Goal: Task Accomplishment & Management: Use online tool/utility

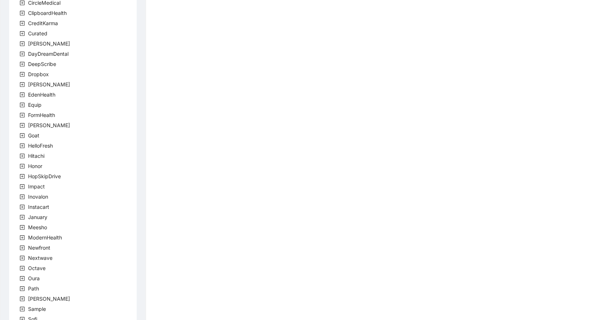
scroll to position [119, 0]
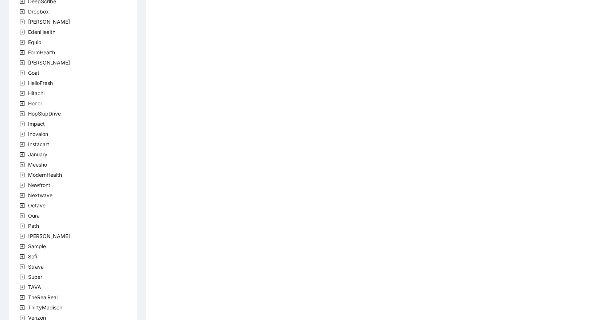
click at [54, 234] on div "company Accolade [PERSON_NAME] CircleMedical ClipboardHealth CreditKarma Curate…" at bounding box center [73, 124] width 128 height 439
click at [38, 236] on span "[PERSON_NAME]" at bounding box center [49, 236] width 42 height 6
click at [41, 247] on span "team" at bounding box center [43, 246] width 12 height 6
click at [47, 256] on span "RothmanTeam" at bounding box center [63, 256] width 34 height 6
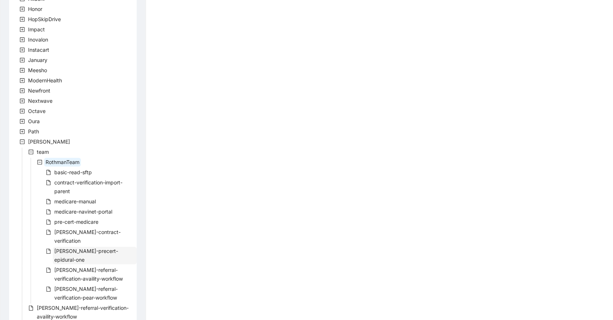
scroll to position [238, 0]
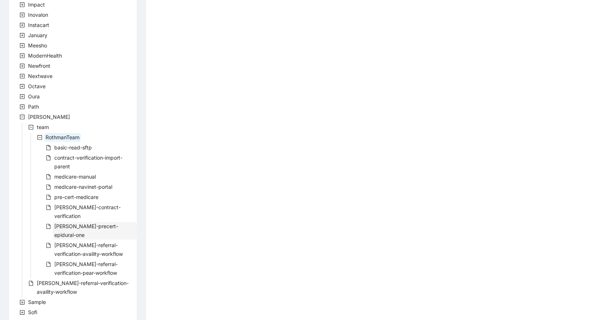
click at [97, 223] on span "[PERSON_NAME]-precert-epidural-one" at bounding box center [86, 230] width 64 height 15
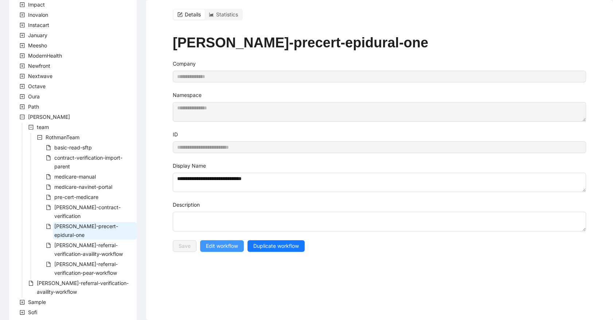
click at [223, 249] on span "Edit workflow" at bounding box center [222, 246] width 32 height 8
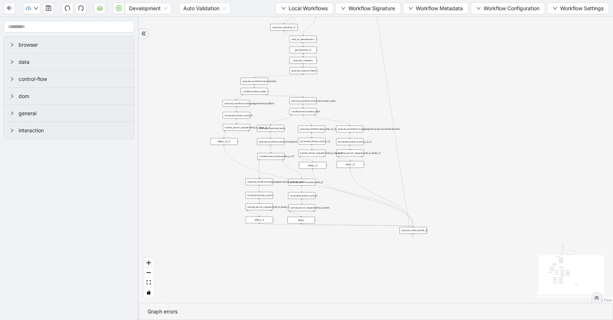
drag, startPoint x: 326, startPoint y: 80, endPoint x: 199, endPoint y: 78, distance: 127.2
click at [199, 78] on div "trigger execute_workflow:check_exceptions execute_workflow:add_notes__0 luminai…" at bounding box center [375, 160] width 474 height 286
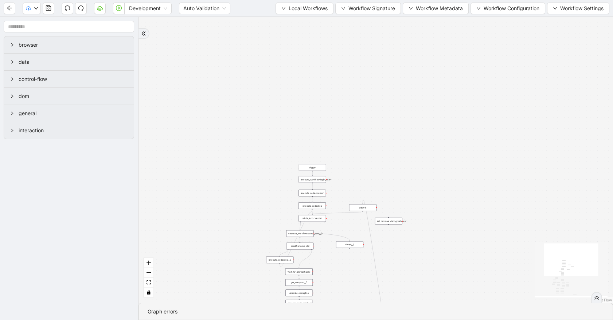
drag, startPoint x: 452, startPoint y: 87, endPoint x: 450, endPoint y: 320, distance: 232.8
click at [450, 320] on section "trigger execute_workflow:check_exceptions execute_workflow:add_notes__0 luminai…" at bounding box center [375, 168] width 474 height 303
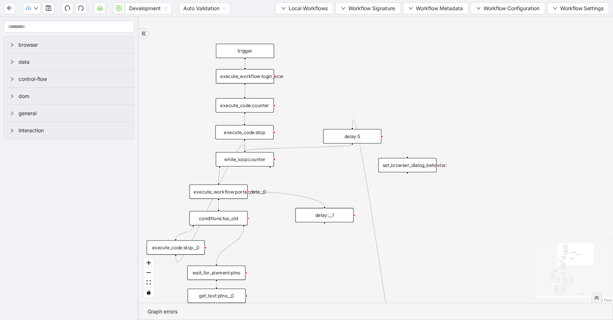
drag, startPoint x: 410, startPoint y: 144, endPoint x: 393, endPoint y: 0, distance: 144.2
click at [393, 0] on section "Development Auto Validation Local Workflows Workflow Signature Workflow Metadat…" at bounding box center [306, 160] width 613 height 320
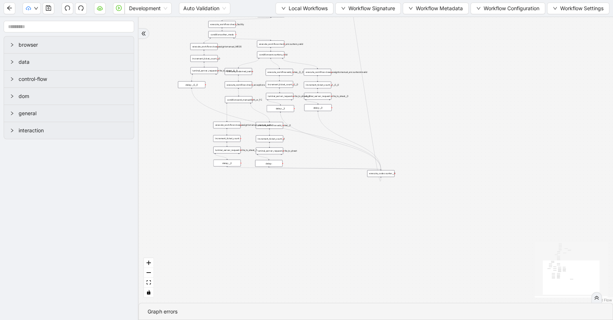
drag, startPoint x: 462, startPoint y: 204, endPoint x: 446, endPoint y: 40, distance: 164.8
click at [446, 40] on div "trigger execute_workflow:check_exceptions execute_workflow:add_notes__0 luminai…" at bounding box center [375, 160] width 474 height 286
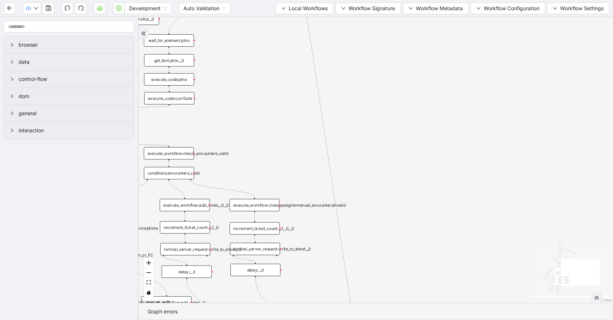
drag, startPoint x: 419, startPoint y: 103, endPoint x: 417, endPoint y: 310, distance: 207.7
click at [416, 318] on section "trigger execute_workflow:check_exceptions execute_workflow:add_notes__0 luminai…" at bounding box center [375, 168] width 474 height 303
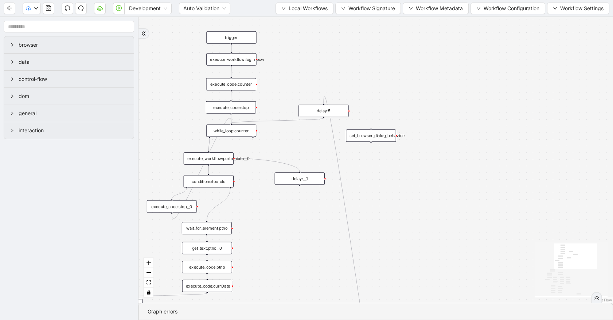
drag, startPoint x: 422, startPoint y: 76, endPoint x: 462, endPoint y: 225, distance: 154.0
click at [462, 225] on div "trigger execute_workflow:check_exceptions execute_workflow:add_notes__0 luminai…" at bounding box center [375, 160] width 474 height 286
click at [293, 11] on span "Local Workflows" at bounding box center [308, 8] width 39 height 8
click at [298, 23] on span "Select" at bounding box center [301, 22] width 47 height 8
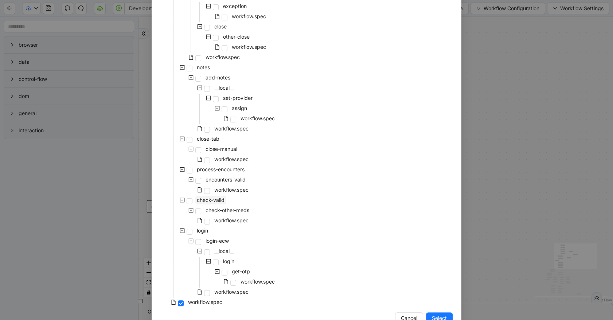
scroll to position [155, 0]
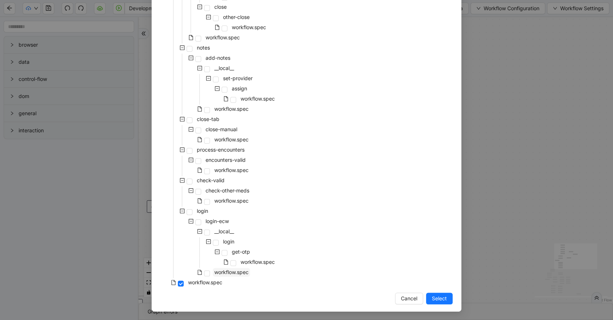
click at [234, 272] on span "workflow.spec" at bounding box center [231, 272] width 34 height 6
click at [434, 301] on span "Select" at bounding box center [439, 298] width 15 height 8
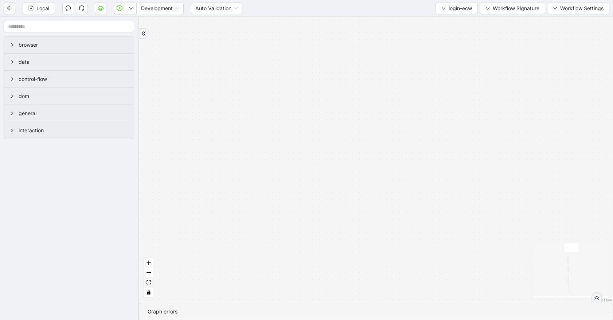
click at [151, 282] on button "fit view" at bounding box center [148, 283] width 9 height 10
drag, startPoint x: 229, startPoint y: 133, endPoint x: 216, endPoint y: 279, distance: 147.0
click at [210, 319] on section "fallback success retry_count < 5 onError onError onError onError onError trigge…" at bounding box center [375, 168] width 474 height 303
drag, startPoint x: 229, startPoint y: 169, endPoint x: 227, endPoint y: 285, distance: 115.5
click at [227, 285] on div "fallback success retry_count < 5 onError onError onError onError onError trigge…" at bounding box center [375, 160] width 474 height 286
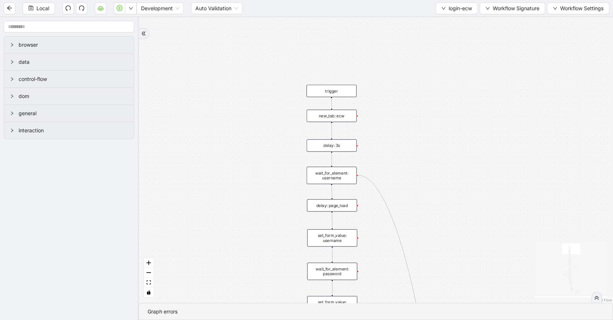
drag, startPoint x: 456, startPoint y: 213, endPoint x: 374, endPoint y: 18, distance: 211.9
click at [374, 18] on div "fallback success retry_count < 5 onError onError onError onError onError trigge…" at bounding box center [375, 160] width 474 height 286
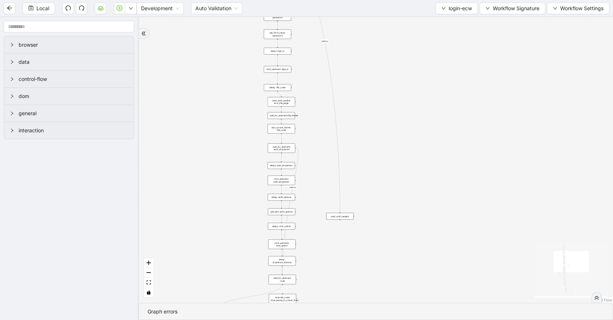
drag, startPoint x: 452, startPoint y: 245, endPoint x: 423, endPoint y: 1, distance: 245.0
click at [423, 1] on section "Local Development Auto Validation login-ecw Workflow Signature Workflow Setting…" at bounding box center [306, 160] width 613 height 320
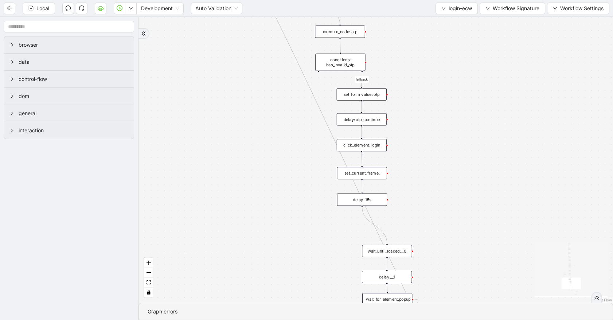
drag, startPoint x: 424, startPoint y: 194, endPoint x: 441, endPoint y: -19, distance: 213.8
click at [441, 0] on html "Local Development Auto Validation login-ecw Workflow Signature Workflow Setting…" at bounding box center [306, 160] width 613 height 320
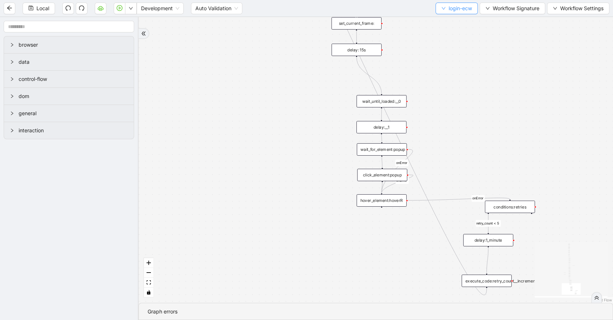
drag, startPoint x: 465, startPoint y: 149, endPoint x: 463, endPoint y: 11, distance: 138.5
click at [463, 11] on section "Local Development Auto Validation login-ecw Workflow Signature Workflow Setting…" at bounding box center [306, 160] width 613 height 320
click at [504, 286] on div "execute_code:retry_count__increment" at bounding box center [487, 280] width 50 height 12
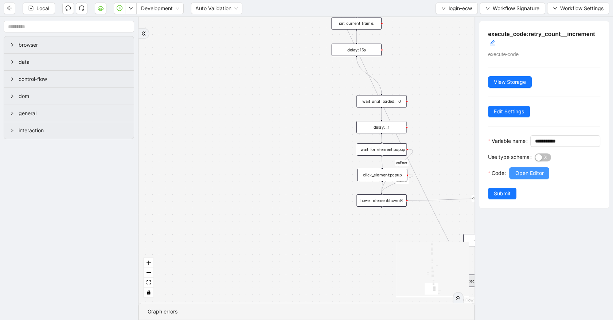
click at [528, 179] on button "Open Editor" at bounding box center [529, 173] width 40 height 12
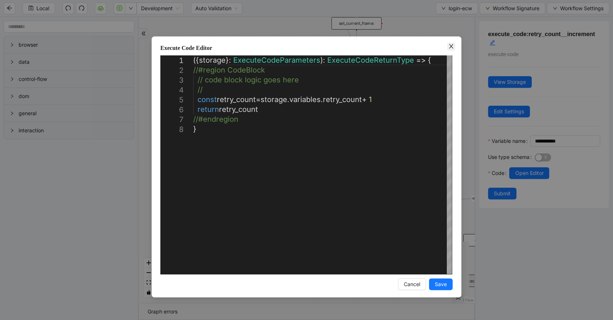
click at [452, 47] on icon "close" at bounding box center [451, 46] width 6 height 6
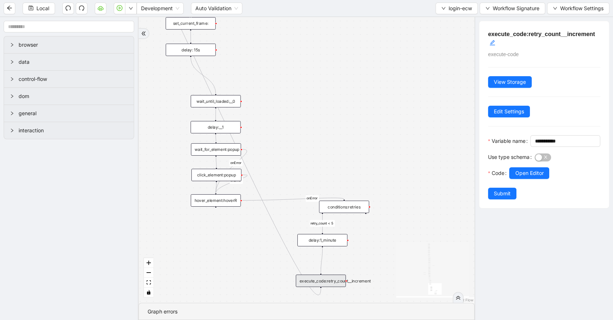
drag, startPoint x: 393, startPoint y: 226, endPoint x: 231, endPoint y: 226, distance: 162.5
click at [231, 226] on div "fallback success retry_count < 5 onError onError onError onError onError trigge…" at bounding box center [306, 160] width 336 height 286
click at [335, 207] on div "conditions:retries" at bounding box center [344, 206] width 50 height 12
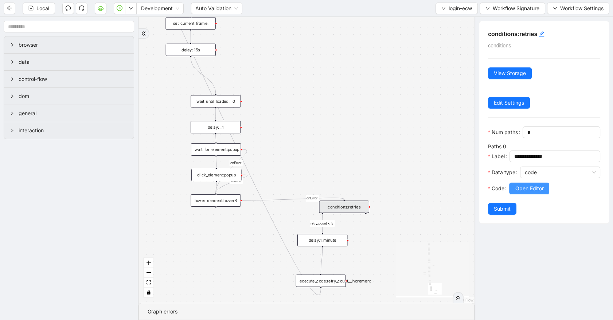
click at [516, 192] on span "Open Editor" at bounding box center [529, 188] width 28 height 8
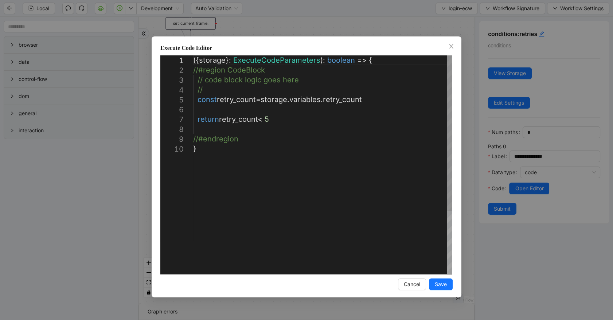
scroll to position [0, 4]
click at [278, 120] on div "({ storage }: ExecuteCodeParameters ): boolean => { //#region CodeBlock // code…" at bounding box center [322, 208] width 259 height 307
type textarea "**********"
click at [441, 285] on span "Save" at bounding box center [441, 284] width 12 height 8
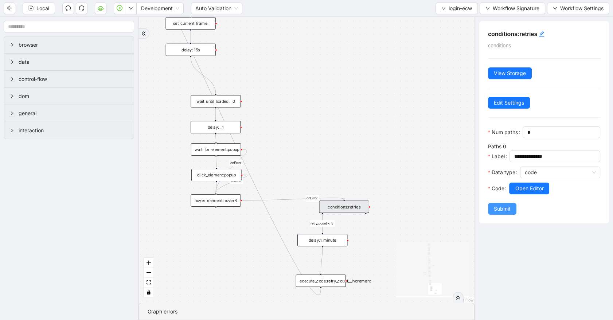
click at [505, 213] on span "Submit" at bounding box center [502, 209] width 17 height 8
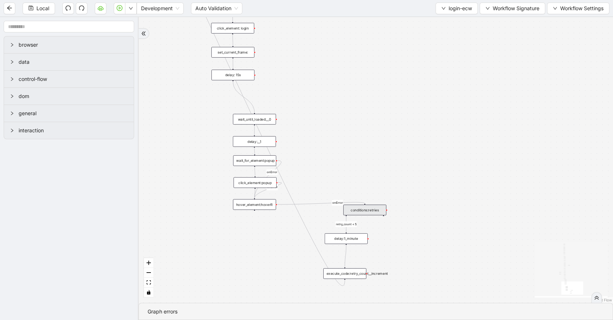
click at [357, 237] on div "delay:1_minute" at bounding box center [346, 238] width 43 height 11
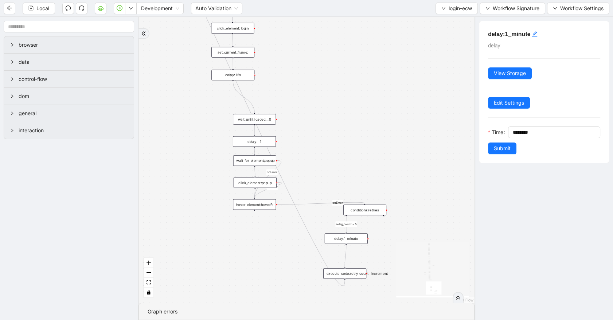
click at [366, 211] on div "conditions:retries" at bounding box center [364, 209] width 43 height 11
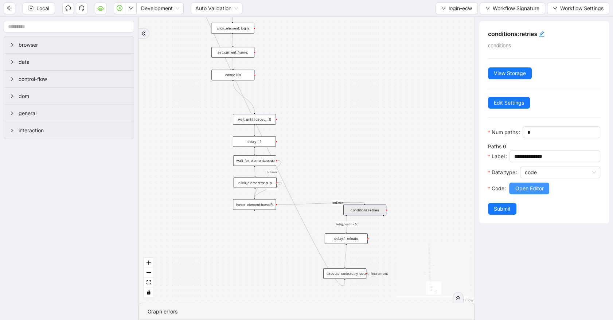
click at [539, 192] on span "Open Editor" at bounding box center [529, 188] width 28 height 8
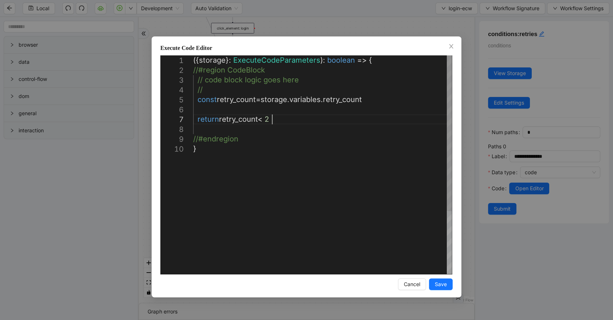
scroll to position [0, 4]
click at [273, 120] on div "({ storage }: ExecuteCodeParameters ): boolean => { //#region CodeBlock // code…" at bounding box center [322, 208] width 259 height 307
type textarea "**********"
click at [434, 280] on button "Save" at bounding box center [441, 284] width 24 height 12
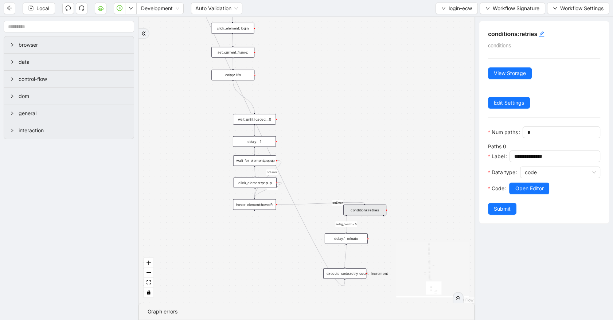
click at [501, 213] on span "Submit" at bounding box center [502, 209] width 17 height 8
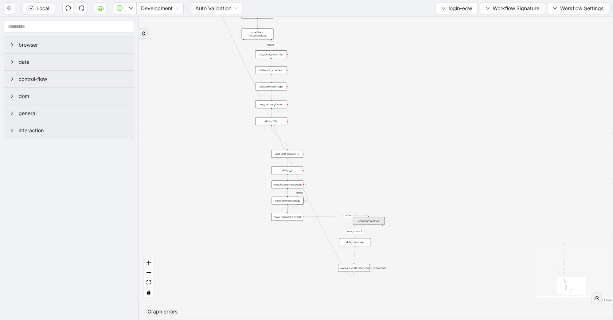
click at [357, 270] on div "execute_code:retry_count__increment" at bounding box center [354, 268] width 32 height 8
click at [358, 270] on div "execute_code:retry_count__increment" at bounding box center [354, 267] width 32 height 8
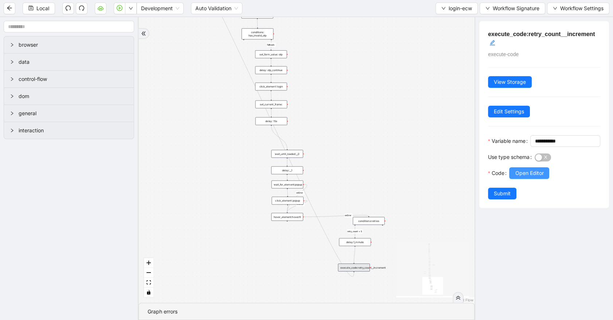
click at [517, 177] on span "Open Editor" at bounding box center [529, 173] width 28 height 8
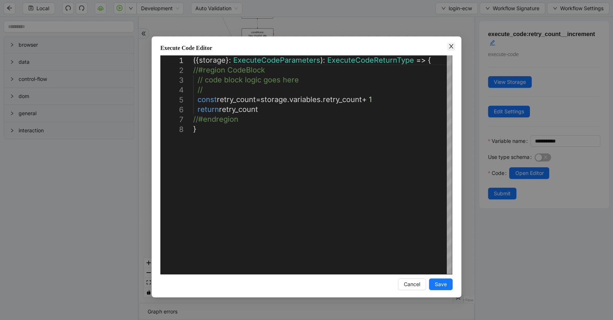
click at [452, 47] on icon "close" at bounding box center [451, 46] width 4 height 4
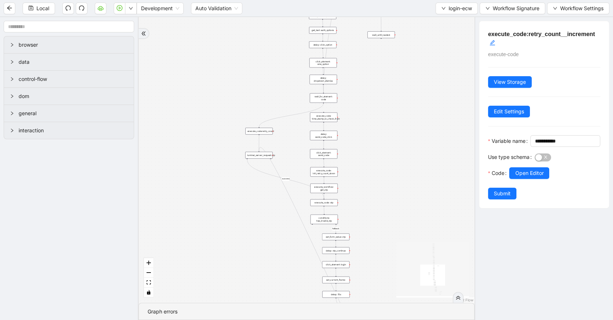
drag, startPoint x: 204, startPoint y: 164, endPoint x: 264, endPoint y: 320, distance: 167.0
click at [264, 320] on section "fallback success retry_count < 5 onError onError onError onError onError trigge…" at bounding box center [306, 168] width 336 height 303
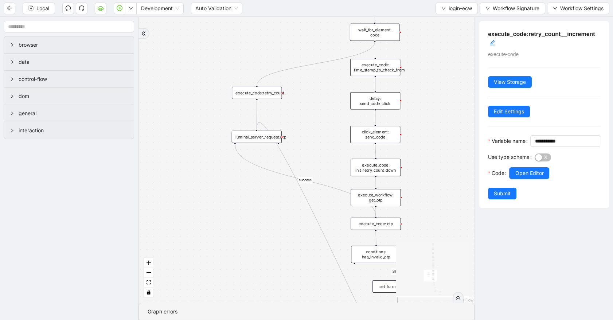
drag, startPoint x: 269, startPoint y: 260, endPoint x: 270, endPoint y: 237, distance: 22.6
click at [270, 245] on div "fallback success retry_count < 5 onError onError onError onError onError trigge…" at bounding box center [306, 160] width 336 height 286
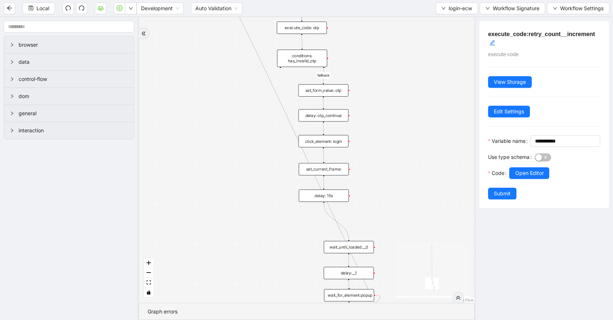
drag, startPoint x: 270, startPoint y: 228, endPoint x: 196, endPoint y: 35, distance: 207.2
click at [196, 31] on div "fallback success retry_count < 5 onError onError onError onError onError trigge…" at bounding box center [306, 160] width 336 height 286
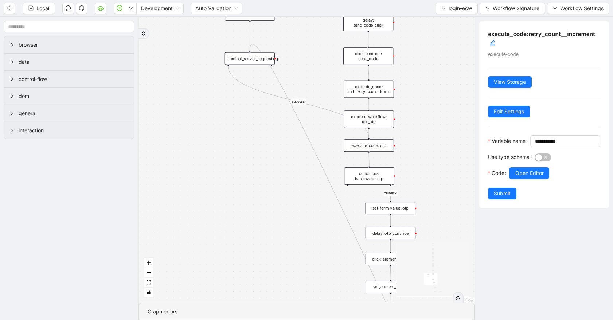
drag, startPoint x: 211, startPoint y: 136, endPoint x: 283, endPoint y: 291, distance: 170.5
click at [283, 291] on div "fallback success retry_count < 5 onError onError onError onError onError trigge…" at bounding box center [306, 160] width 336 height 286
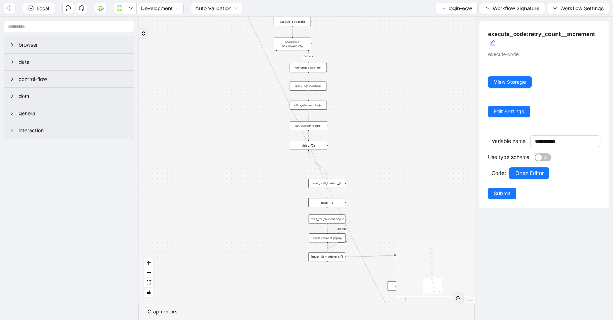
drag, startPoint x: 276, startPoint y: 280, endPoint x: 228, endPoint y: 130, distance: 157.4
click at [228, 130] on div "fallback success retry_count < 5 onError onError onError onError onError trigge…" at bounding box center [306, 160] width 336 height 286
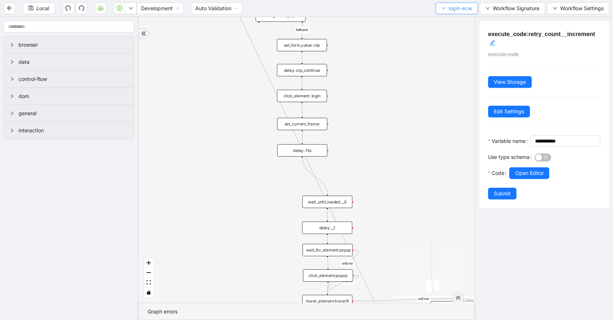
click at [463, 8] on span "login-ecw" at bounding box center [459, 8] width 23 height 8
click at [465, 20] on span "Select" at bounding box center [455, 22] width 31 height 8
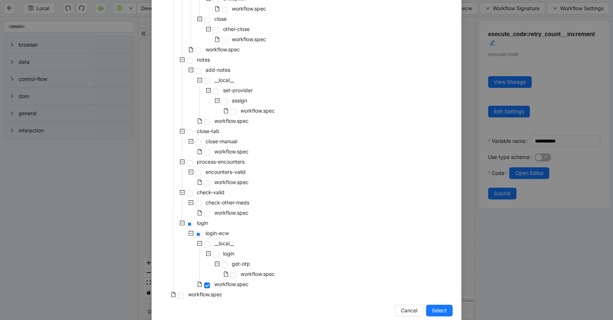
scroll to position [155, 0]
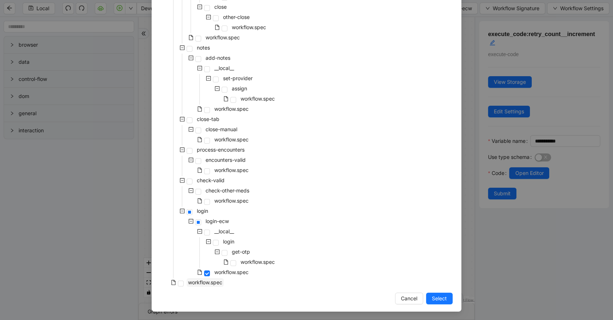
click at [219, 280] on span "workflow.spec" at bounding box center [205, 282] width 34 height 6
drag, startPoint x: 430, startPoint y: 303, endPoint x: 258, endPoint y: 102, distance: 264.8
click at [430, 302] on button "Select" at bounding box center [439, 299] width 27 height 12
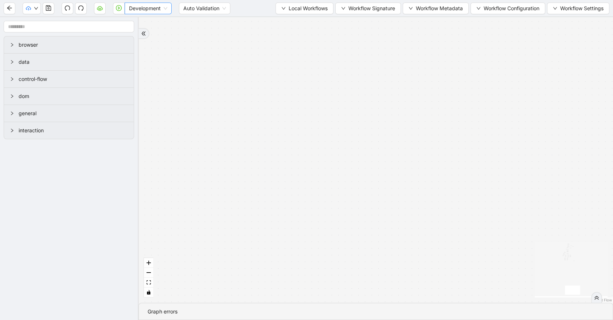
click at [142, 10] on span "Development" at bounding box center [148, 8] width 38 height 11
click at [146, 36] on div "Production" at bounding box center [147, 35] width 35 height 8
click at [117, 9] on icon "play-circle" at bounding box center [119, 8] width 6 height 6
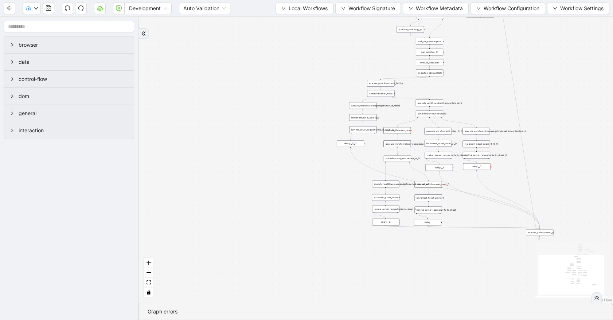
click at [264, 54] on div "trigger execute_workflow:check_exceptions execute_workflow:add_notes__0 luminai…" at bounding box center [375, 160] width 474 height 286
click at [157, 6] on span "Development" at bounding box center [148, 8] width 38 height 11
click at [155, 35] on div "Production" at bounding box center [147, 35] width 35 height 8
drag, startPoint x: 175, startPoint y: 52, endPoint x: 170, endPoint y: 52, distance: 5.1
click at [175, 52] on div "trigger execute_workflow:check_exceptions execute_workflow:add_notes__0 luminai…" at bounding box center [375, 160] width 474 height 286
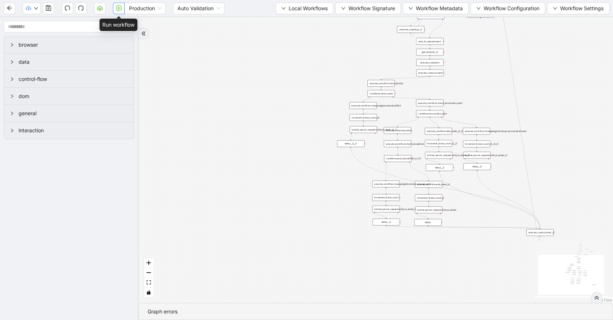
click at [117, 8] on icon "play-circle" at bounding box center [119, 8] width 6 height 6
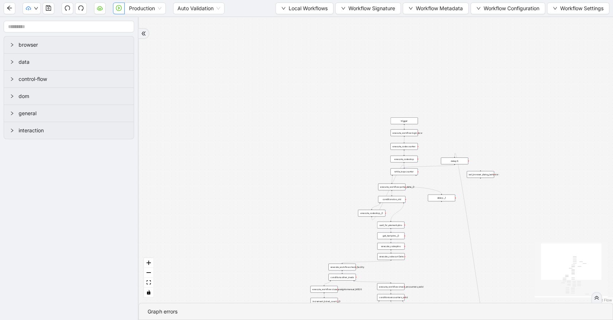
drag, startPoint x: 254, startPoint y: 129, endPoint x: 220, endPoint y: 275, distance: 149.3
click at [220, 275] on div "trigger execute_workflow:check_exceptions execute_workflow:add_notes__0 luminai…" at bounding box center [375, 160] width 474 height 286
click at [295, 9] on span "Local Workflows" at bounding box center [308, 8] width 39 height 8
click at [297, 21] on span "Select" at bounding box center [301, 22] width 47 height 8
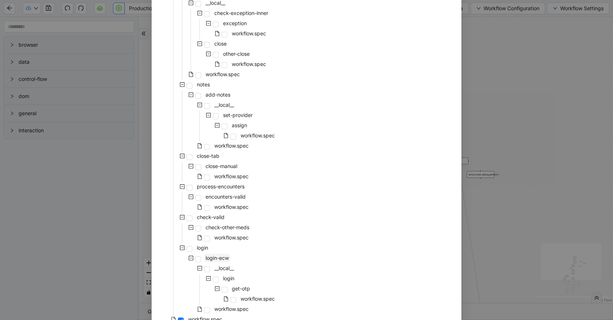
scroll to position [155, 0]
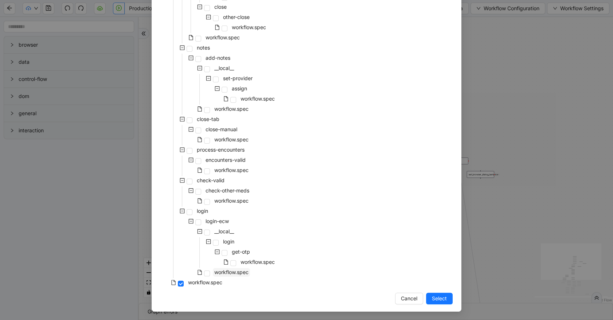
click at [224, 271] on span "workflow.spec" at bounding box center [231, 272] width 34 height 6
click at [432, 295] on span "Select" at bounding box center [439, 298] width 15 height 8
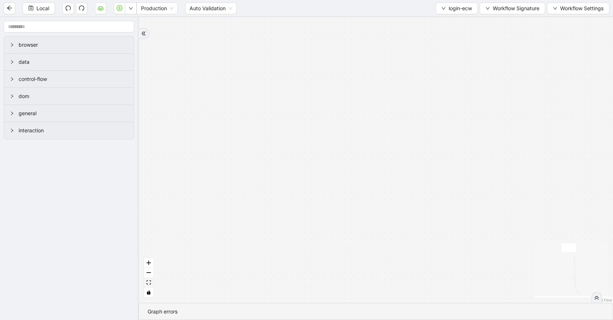
click at [148, 282] on icon "fit view" at bounding box center [148, 282] width 4 height 4
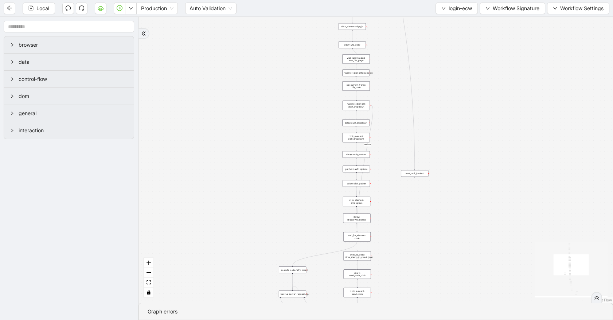
drag, startPoint x: 259, startPoint y: 162, endPoint x: 248, endPoint y: 234, distance: 73.0
click at [251, 239] on div "fallback success retry_count < 5 onError onError onError onError onError trigge…" at bounding box center [375, 160] width 474 height 286
